Goal: Navigation & Orientation: Find specific page/section

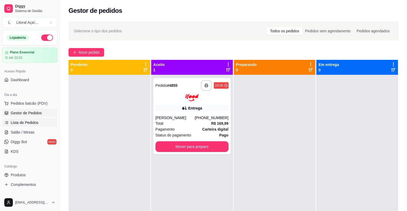
click at [20, 121] on span "Lista de Pedidos" at bounding box center [25, 122] width 28 height 5
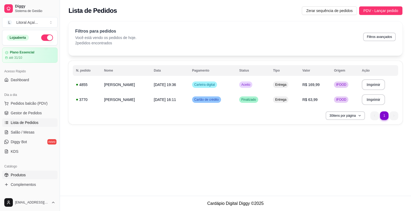
click at [26, 175] on link "Produtos" at bounding box center [29, 175] width 55 height 9
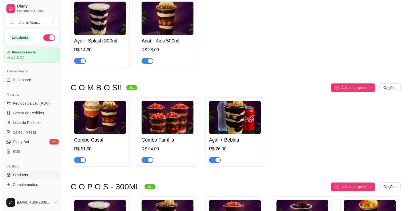
scroll to position [176, 0]
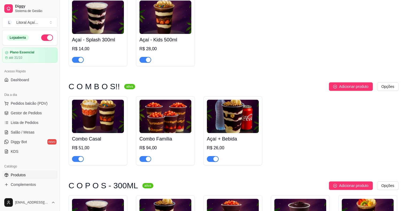
click at [151, 119] on img at bounding box center [165, 116] width 52 height 33
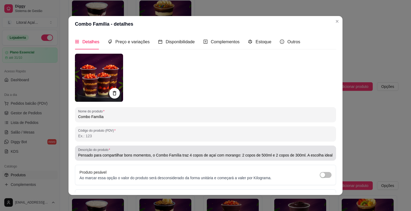
drag, startPoint x: 216, startPoint y: 159, endPoint x: 291, endPoint y: 152, distance: 74.9
click at [291, 152] on div "Descrição do produto Pensado para compartilhar bons momentos, o Combo Família t…" at bounding box center [205, 153] width 261 height 15
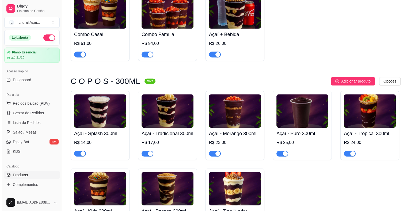
scroll to position [281, 0]
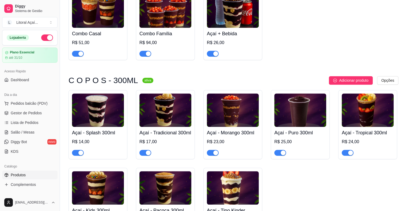
click at [373, 122] on img at bounding box center [367, 110] width 52 height 33
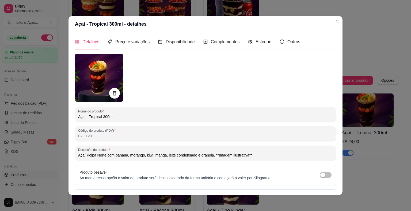
click at [90, 82] on img at bounding box center [99, 78] width 48 height 48
